Goal: Information Seeking & Learning: Understand process/instructions

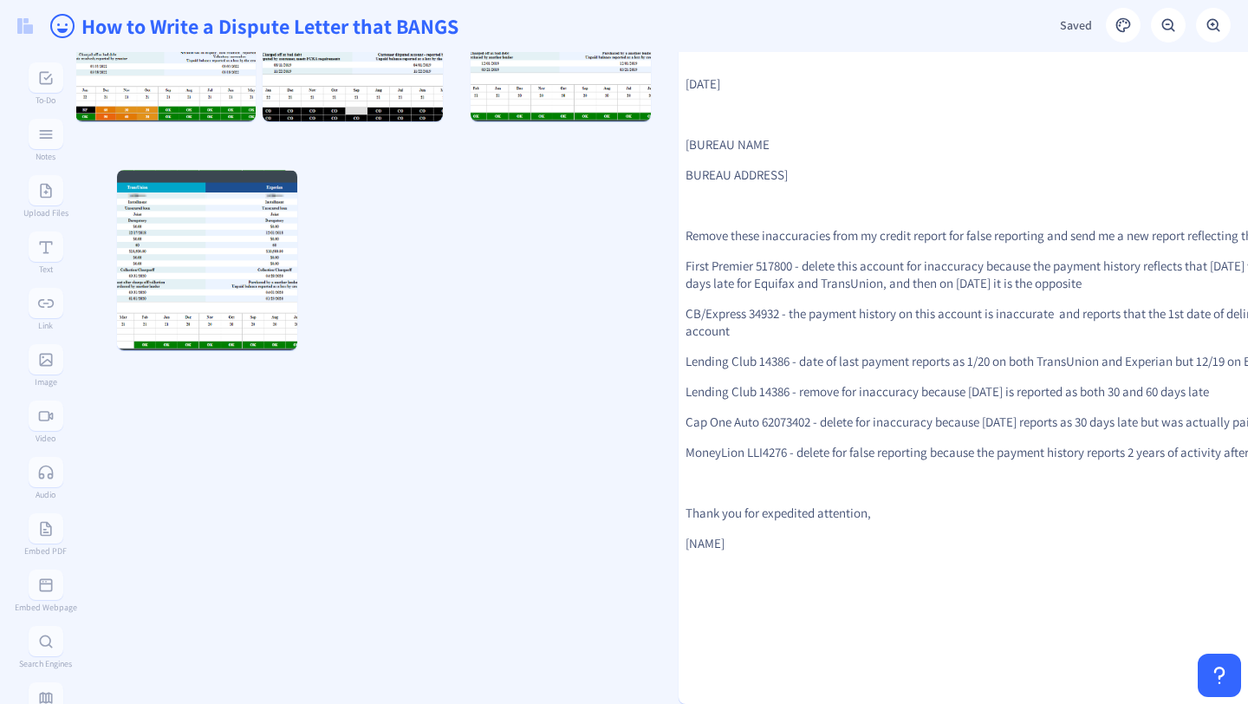
scroll to position [0, 8]
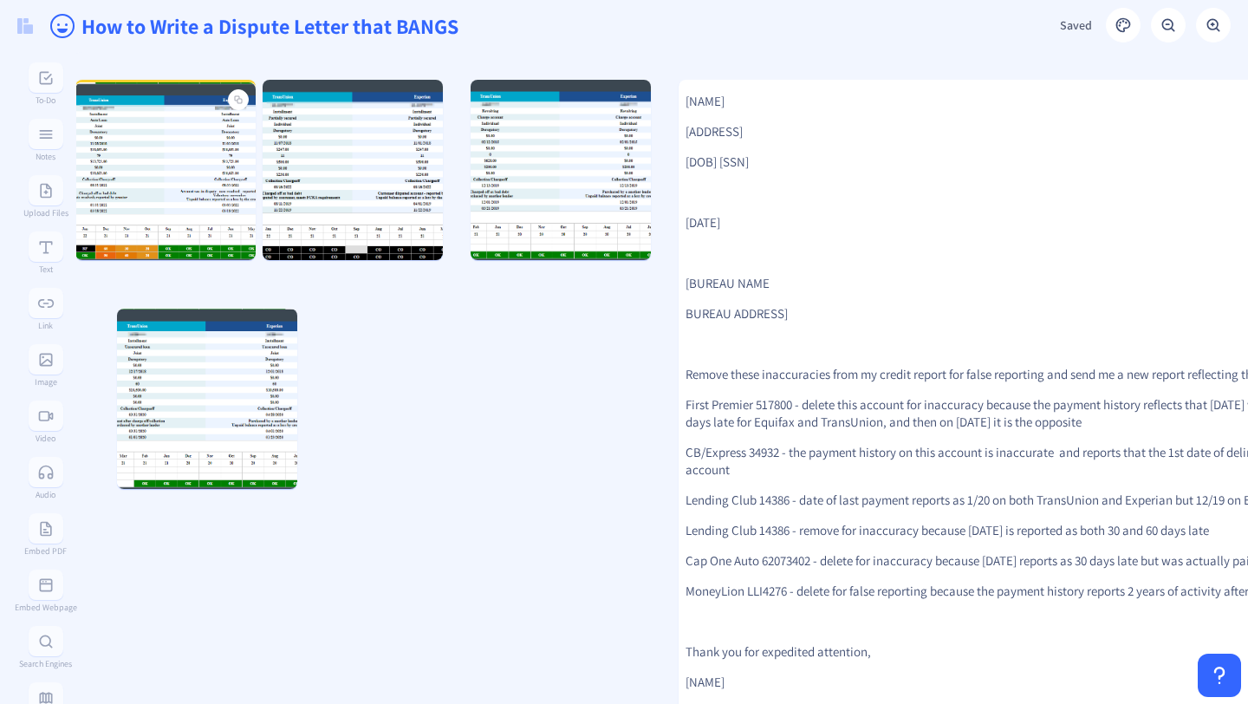
click at [150, 138] on img at bounding box center [165, 171] width 180 height 178
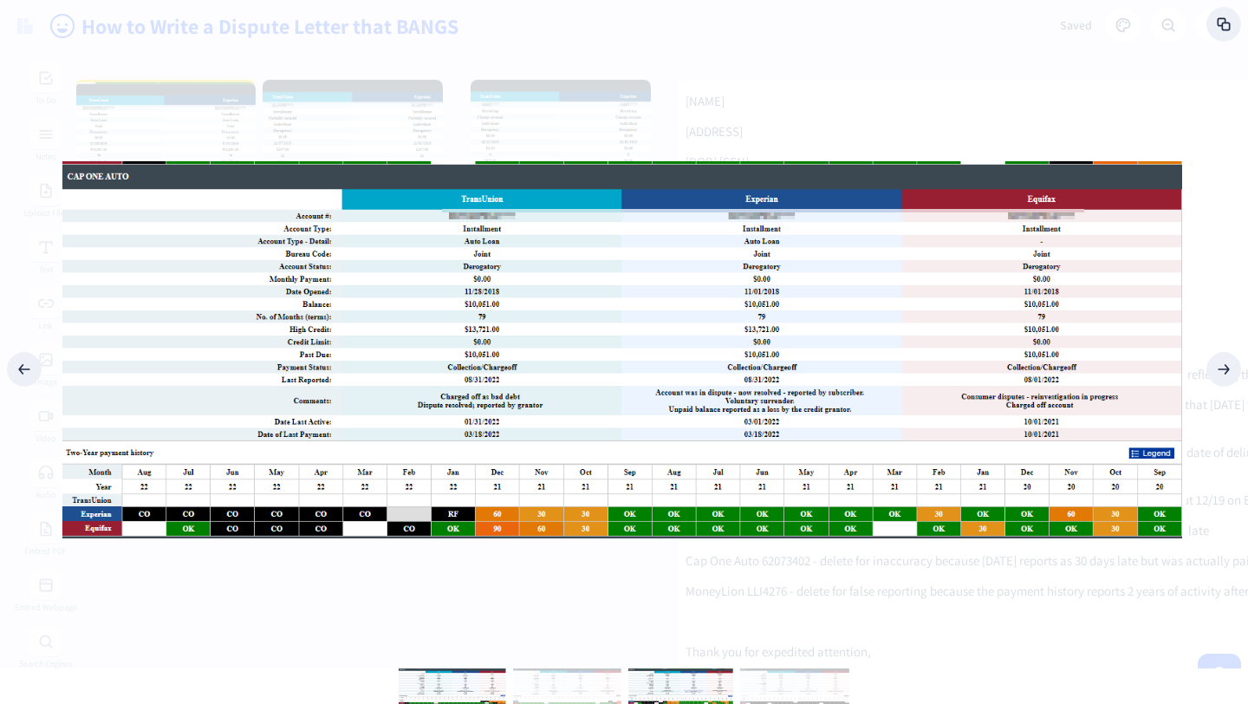
click at [477, 693] on img at bounding box center [452, 686] width 107 height 36
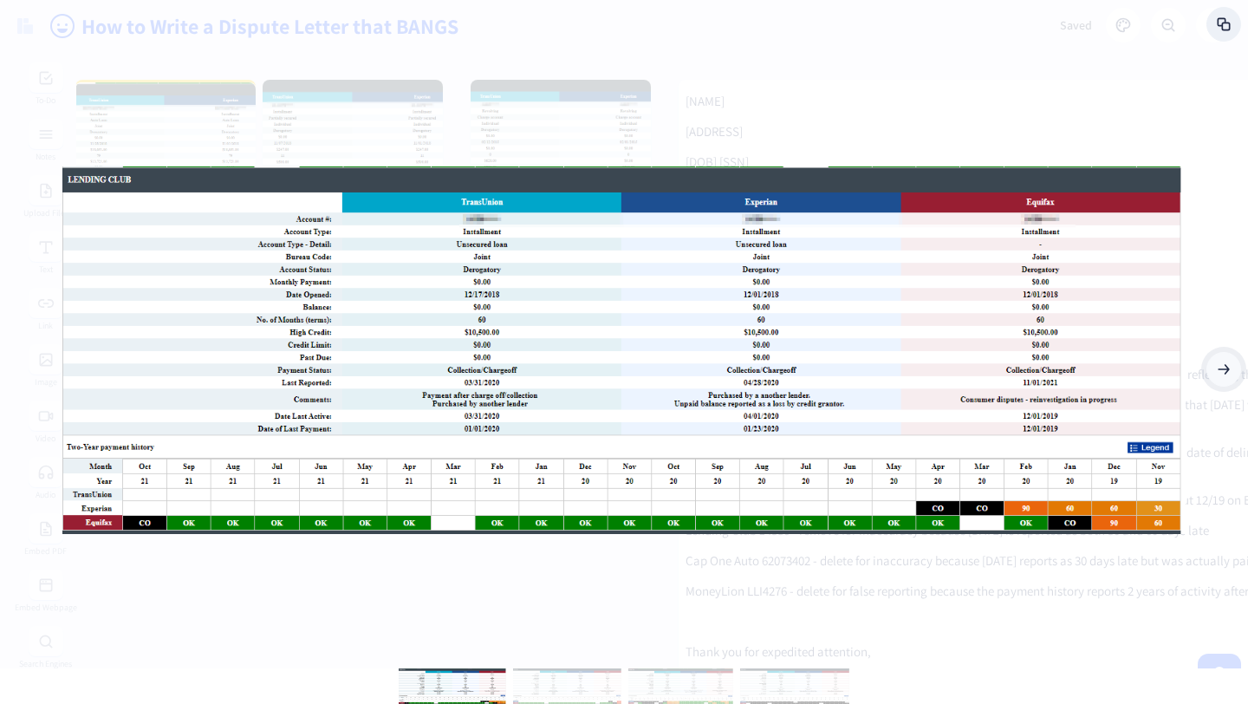
click at [1226, 368] on icon at bounding box center [1223, 369] width 11 height 10
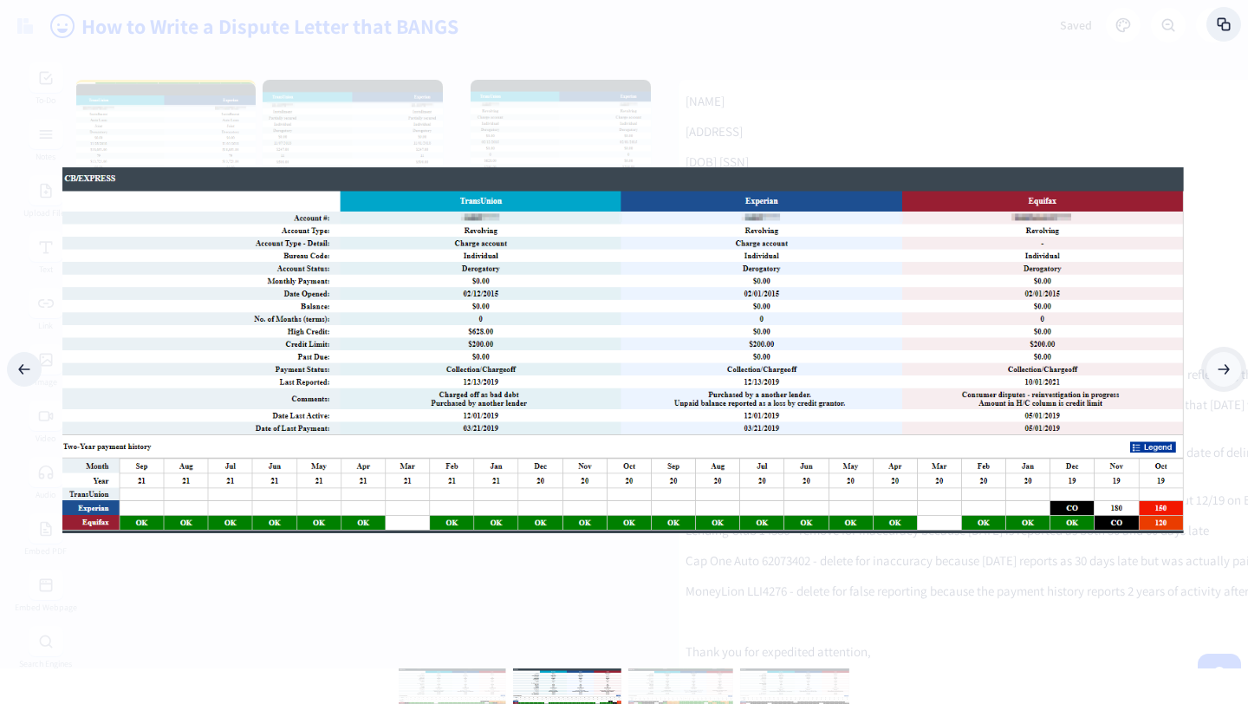
click at [1226, 368] on icon at bounding box center [1223, 369] width 11 height 10
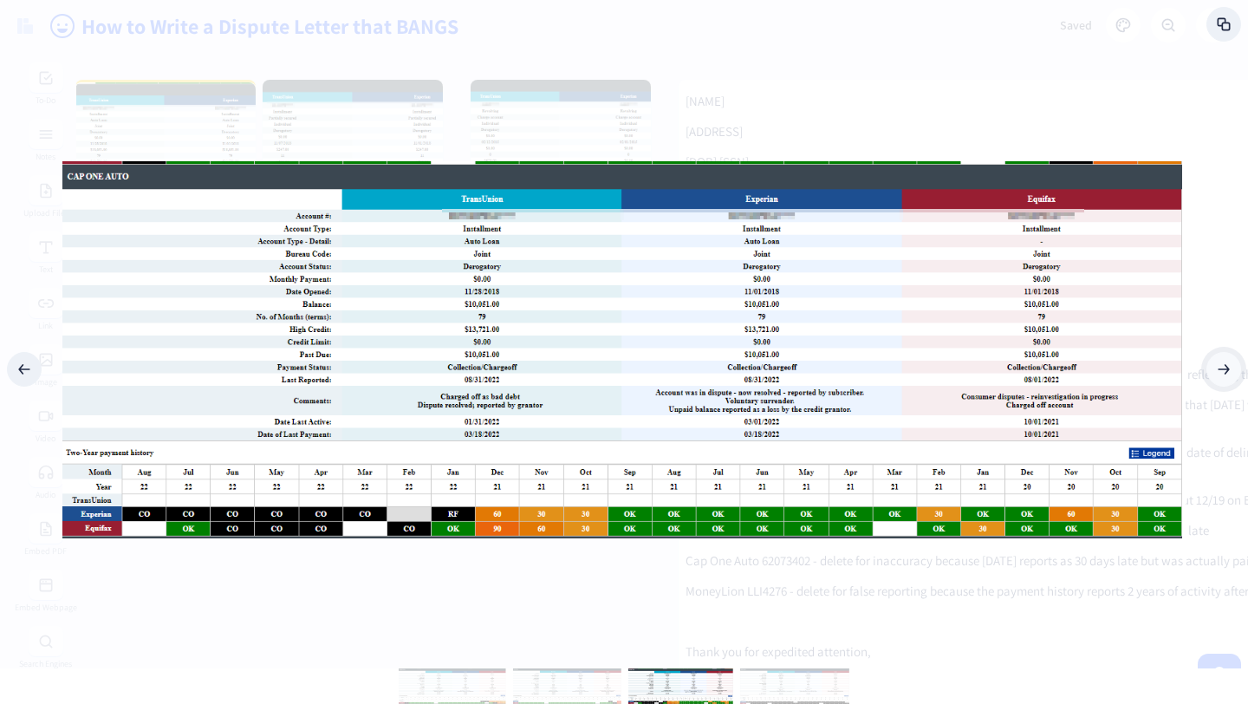
click at [1226, 368] on icon at bounding box center [1223, 369] width 11 height 10
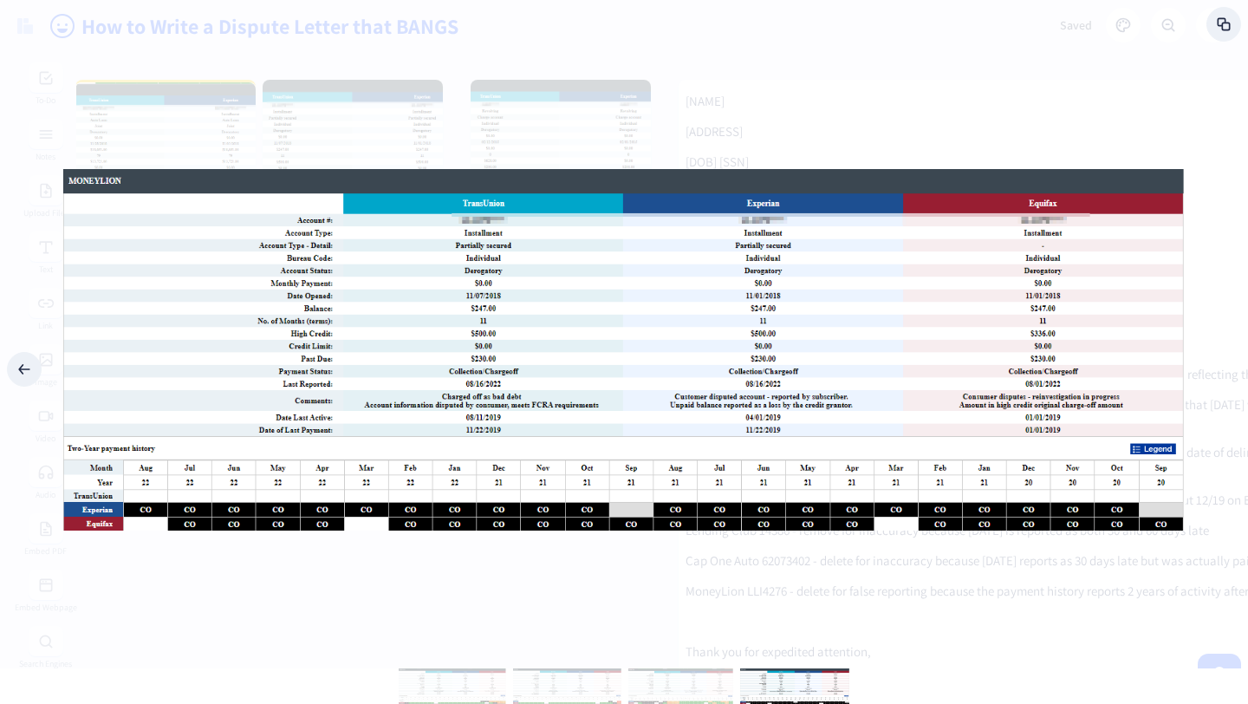
click at [1226, 368] on div at bounding box center [624, 352] width 1248 height 704
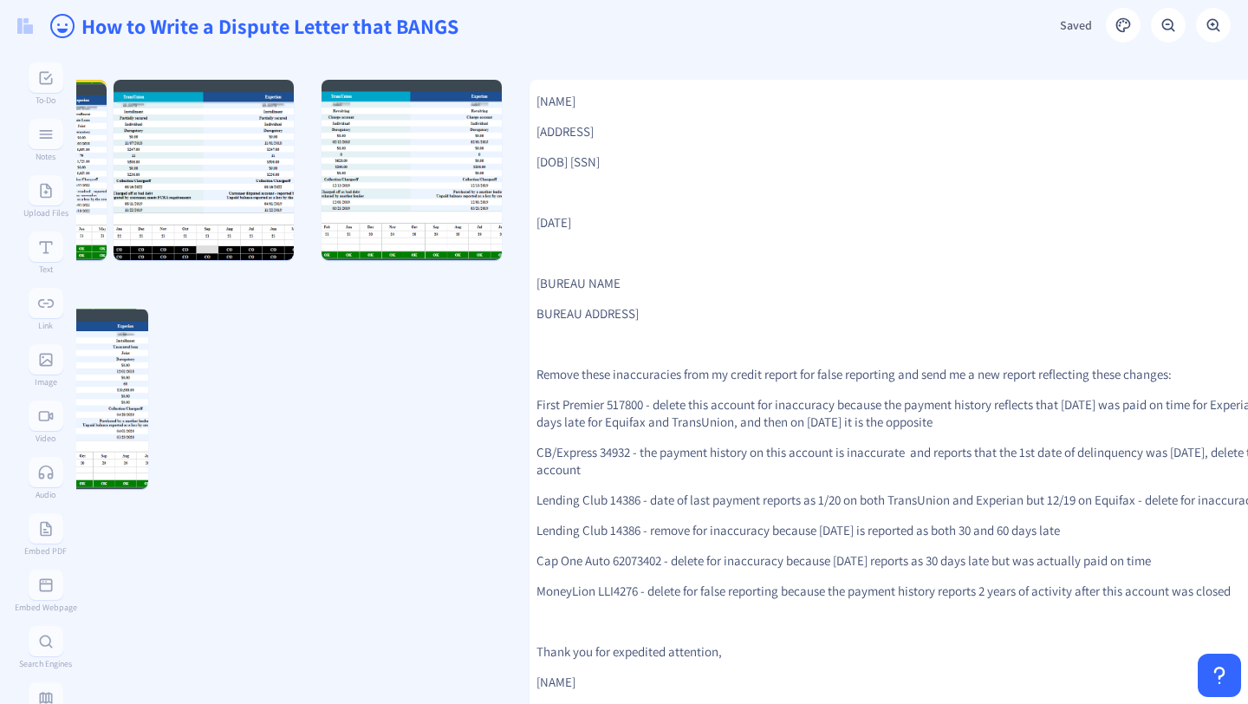
scroll to position [0, 0]
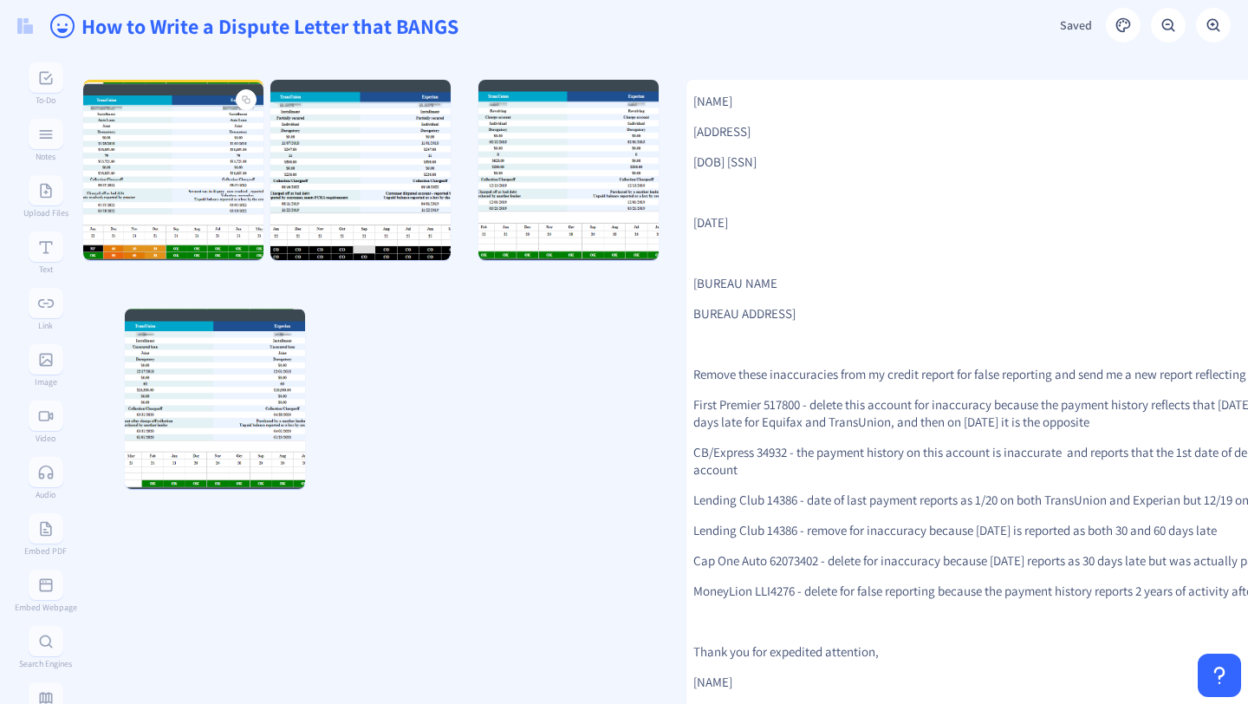
click at [191, 202] on img at bounding box center [173, 171] width 180 height 178
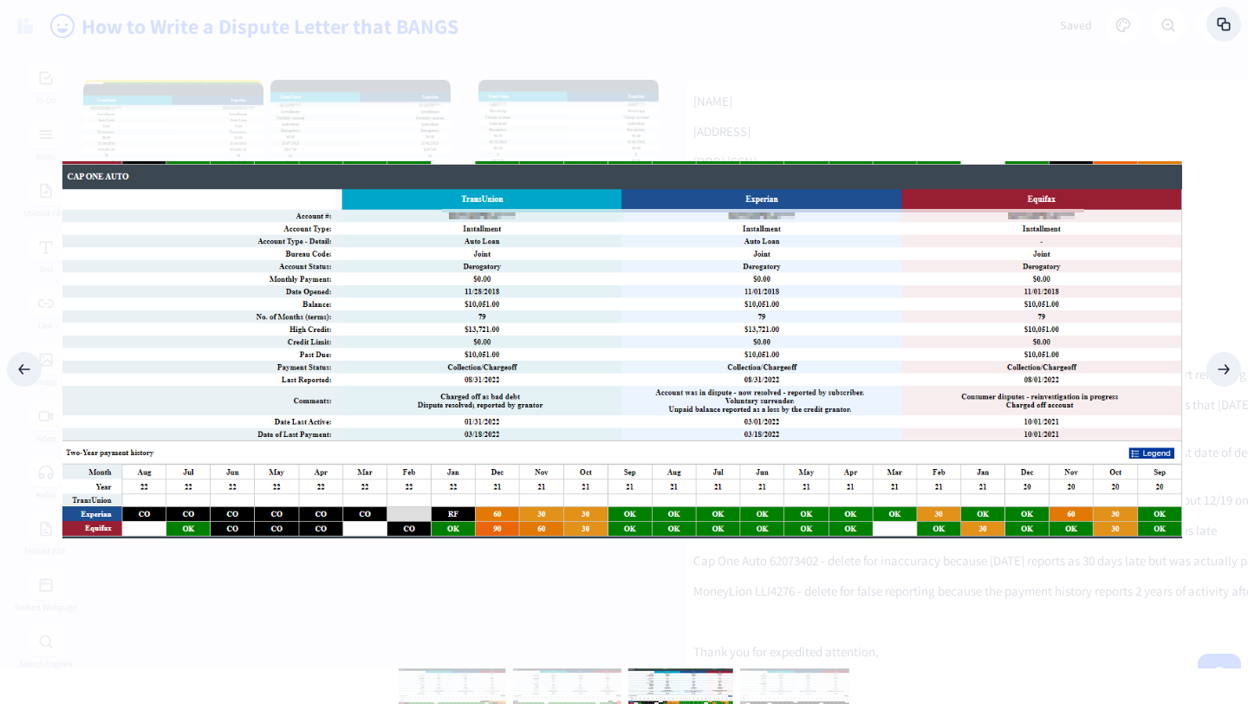
click at [369, 102] on div at bounding box center [624, 352] width 1248 height 704
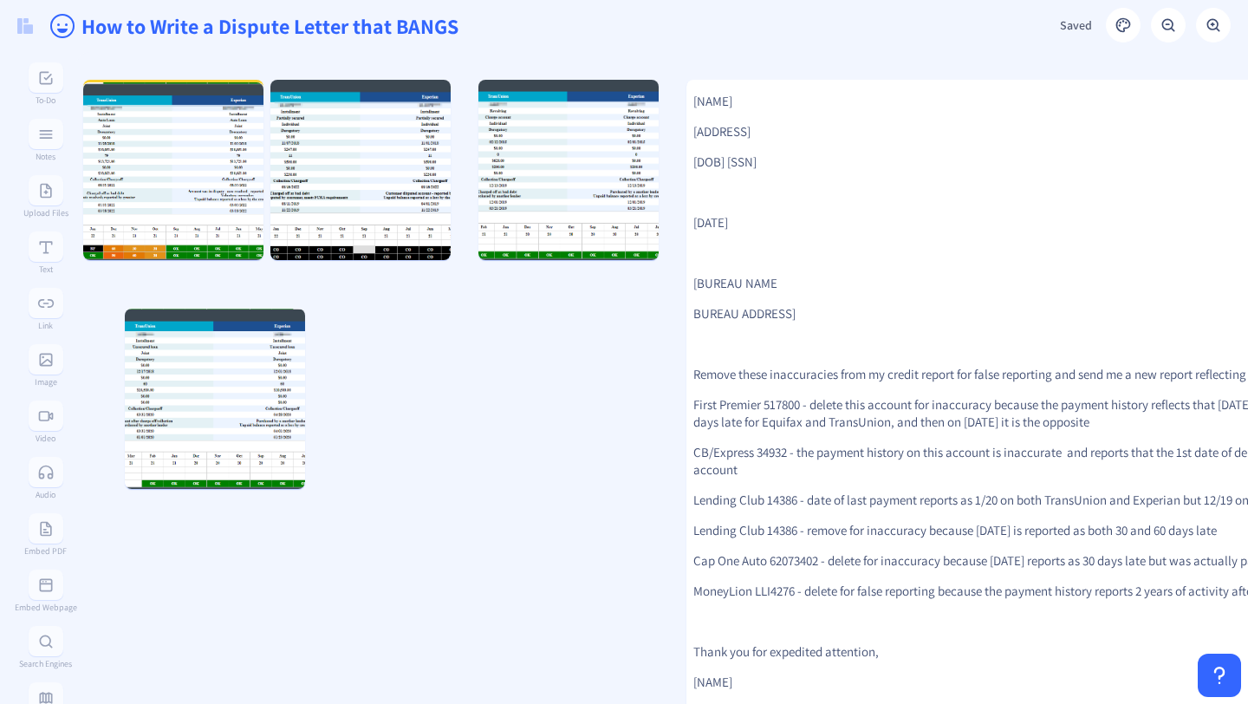
click at [369, 102] on div at bounding box center [360, 170] width 180 height 180
click at [355, 170] on div at bounding box center [360, 170] width 180 height 180
click at [355, 169] on div at bounding box center [360, 170] width 180 height 180
click at [1109, 442] on div "[NAME] [ADDRESS] [DOB] [SSN] [DATE] [BUREAU NAME BUREAU ADDRESS] Remove these i…" at bounding box center [1078, 461] width 784 height 763
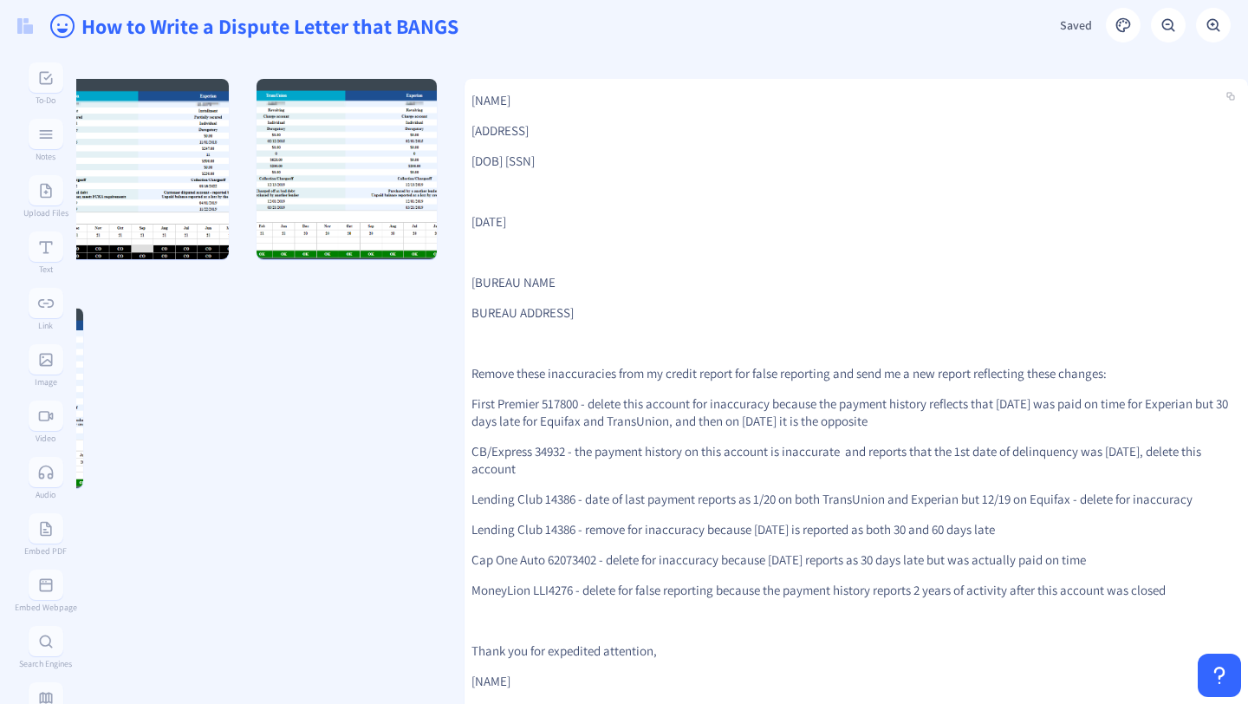
scroll to position [2, 0]
